Goal: Check status: Check status

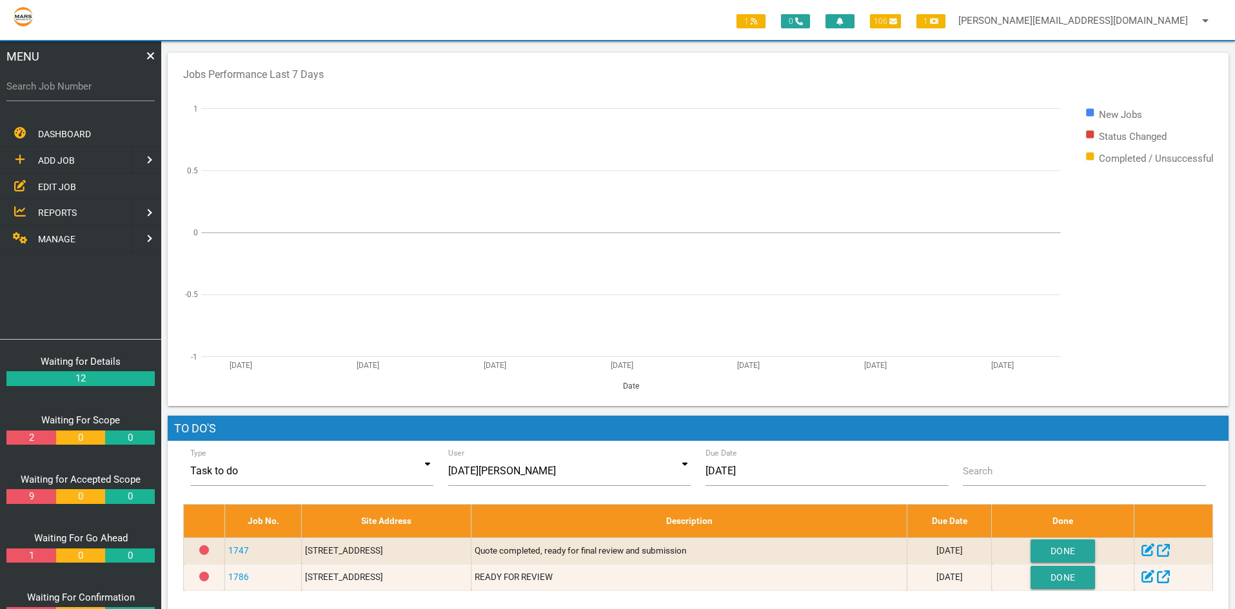
click at [35, 94] on label "Search Job Number" at bounding box center [80, 86] width 148 height 15
click at [35, 94] on input "Search Job Number" at bounding box center [80, 87] width 148 height 30
type input "1749"
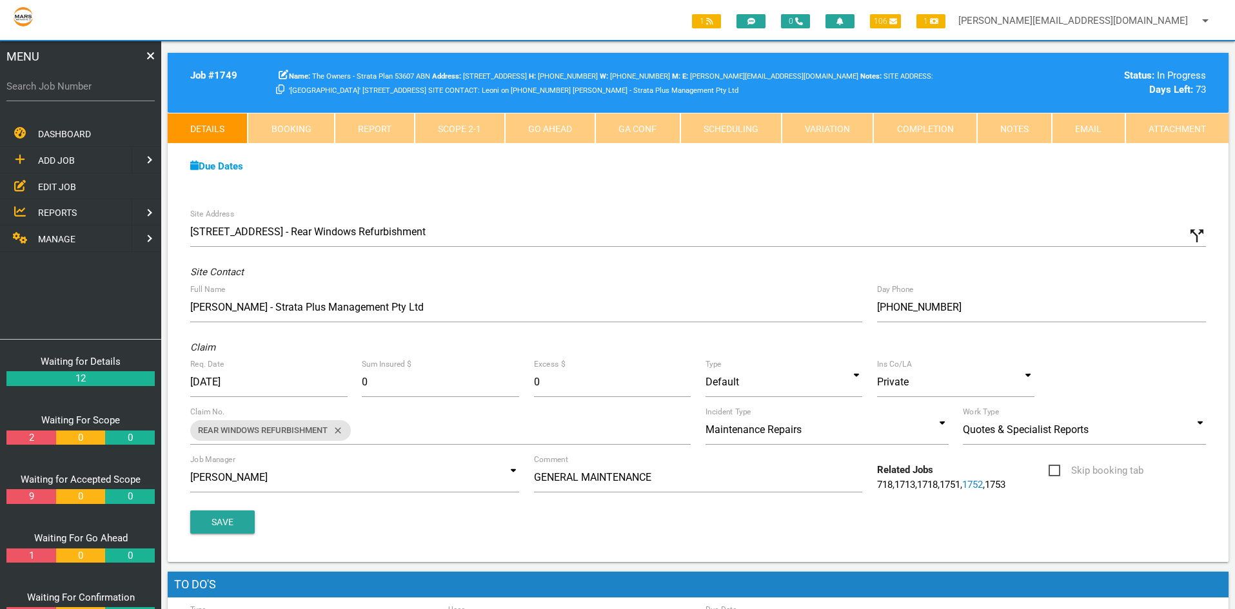
click at [1182, 121] on link "Attachment" at bounding box center [1176, 128] width 103 height 31
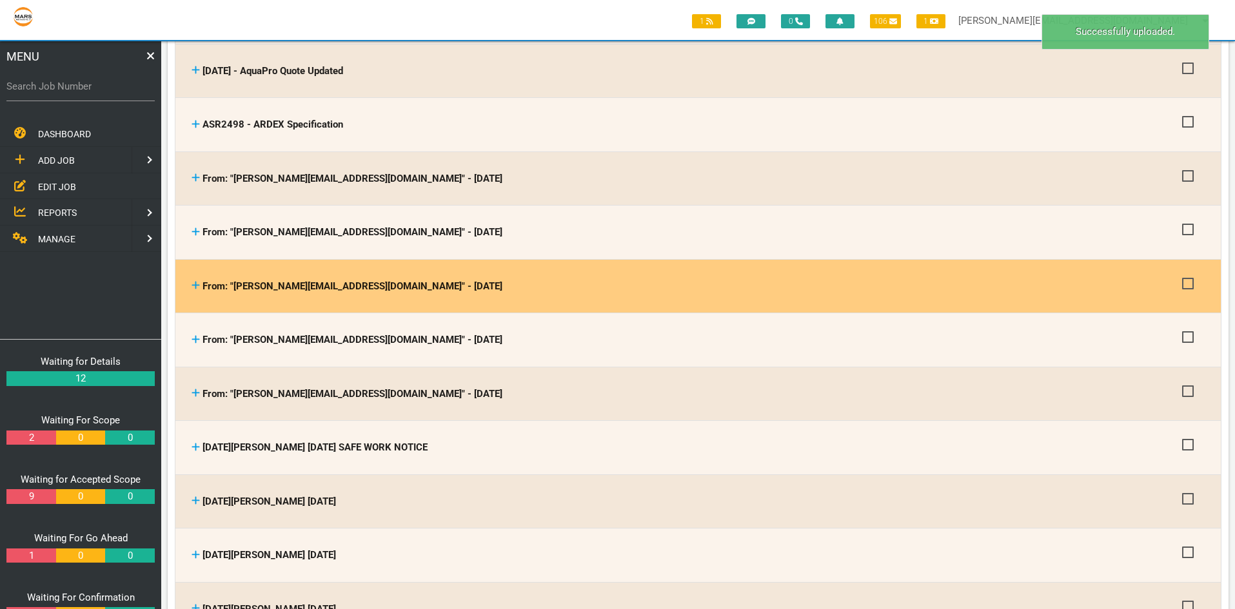
scroll to position [516, 0]
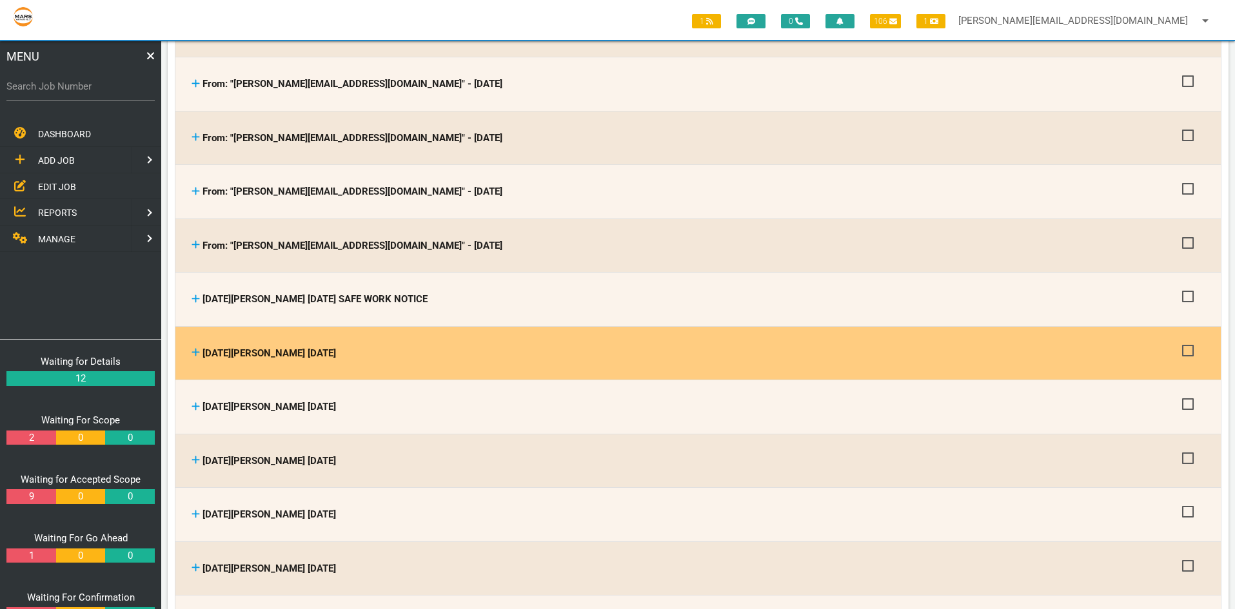
click at [304, 348] on span "[DATE][PERSON_NAME] [DATE]" at bounding box center [270, 354] width 134 height 12
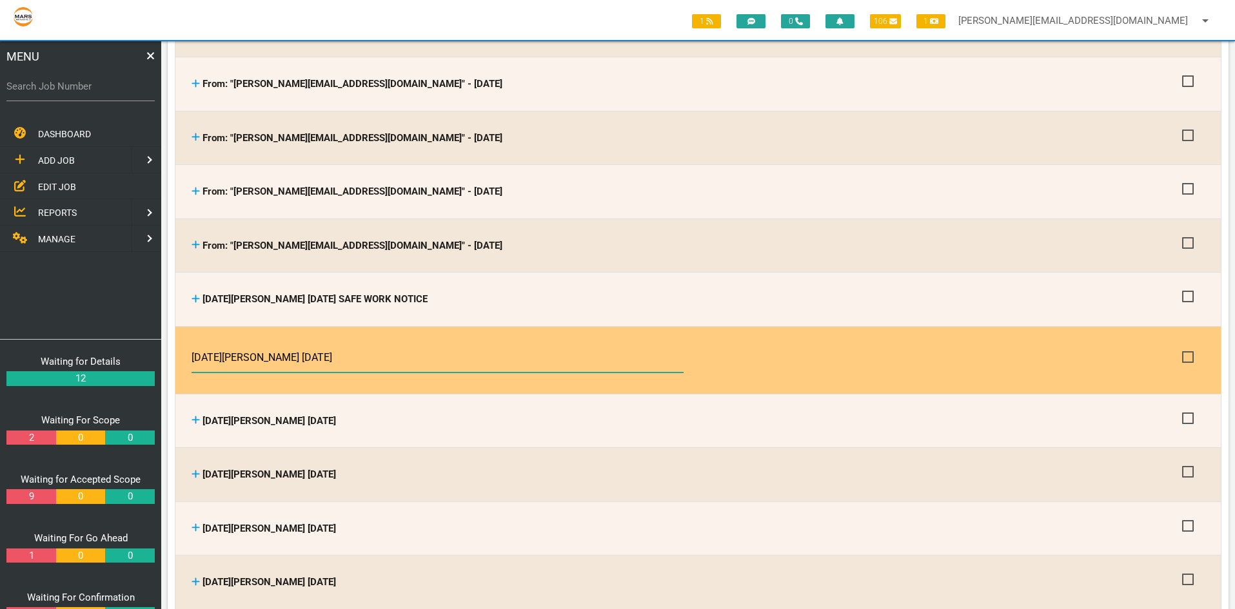
click at [324, 352] on input "[DATE][PERSON_NAME] [DATE]" at bounding box center [438, 358] width 492 height 30
type input "[DATE][PERSON_NAME] [DATE] ASBESTOS REGISTER"
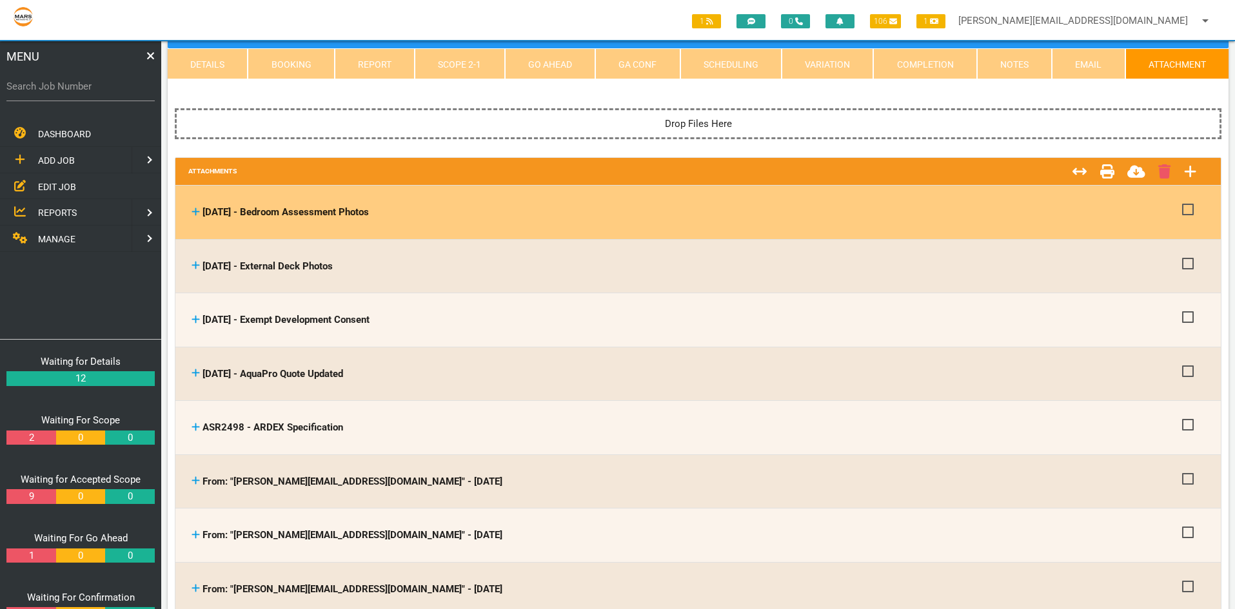
scroll to position [0, 0]
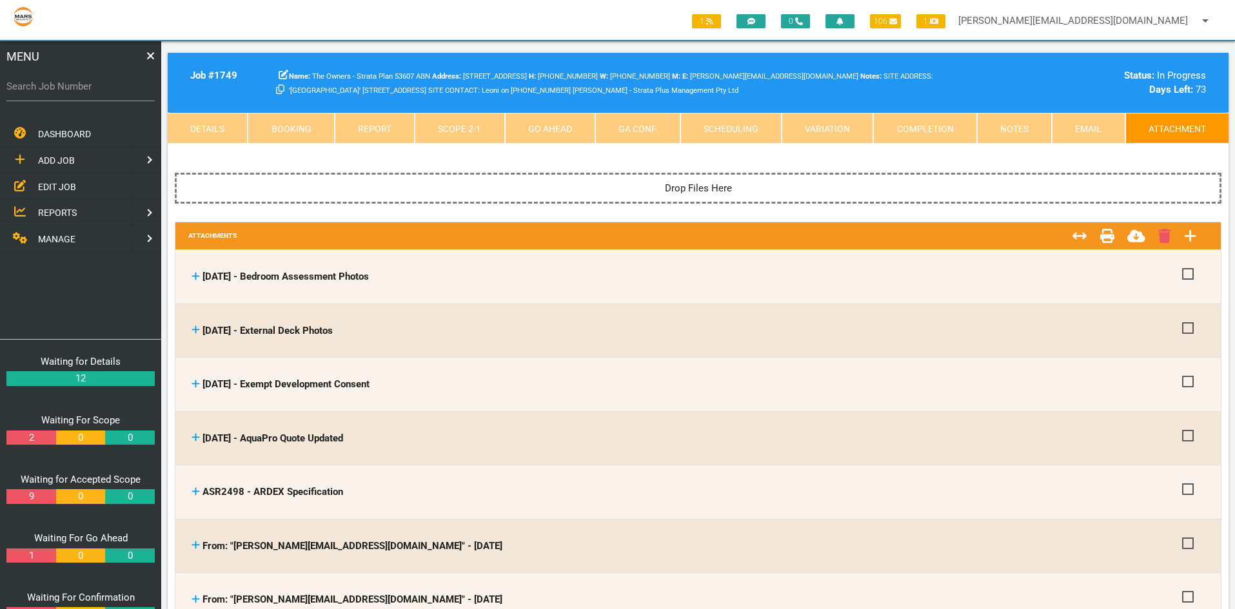
click at [996, 125] on link "Notes" at bounding box center [1014, 128] width 75 height 31
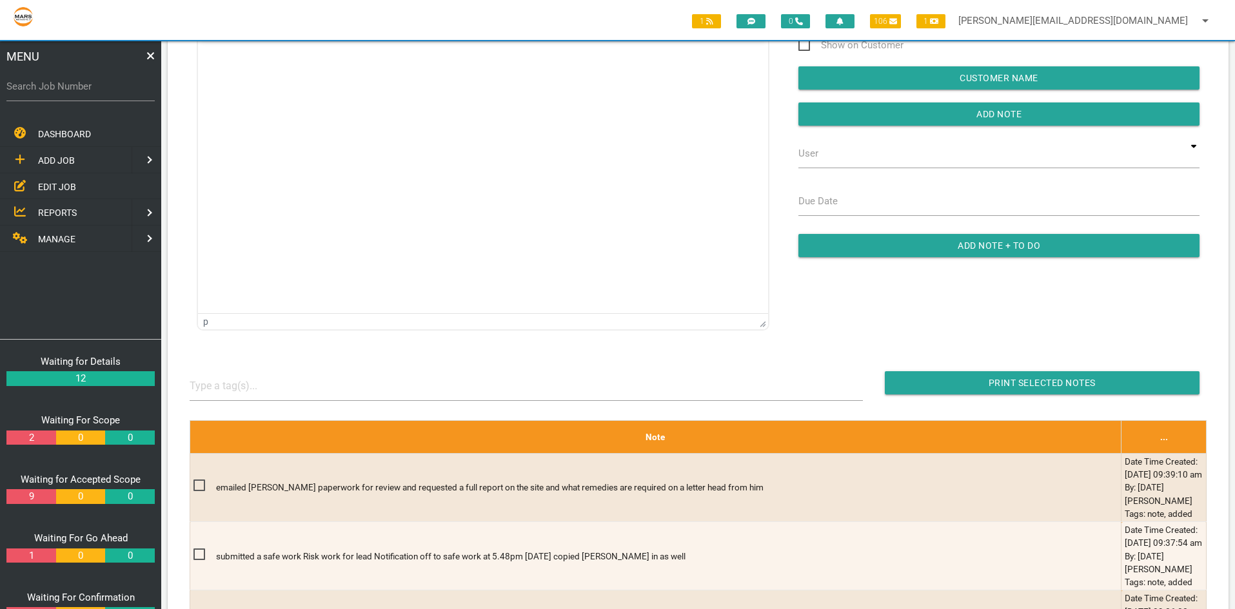
scroll to position [258, 0]
